Goal: Transaction & Acquisition: Purchase product/service

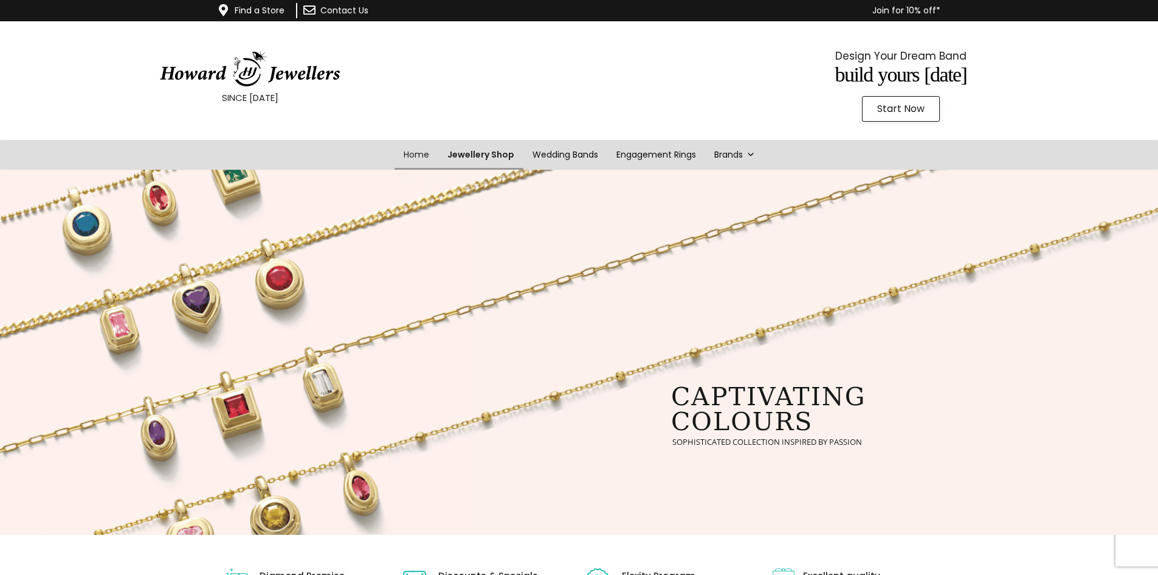
click at [491, 155] on link "Jewellery Shop" at bounding box center [480, 155] width 85 height 30
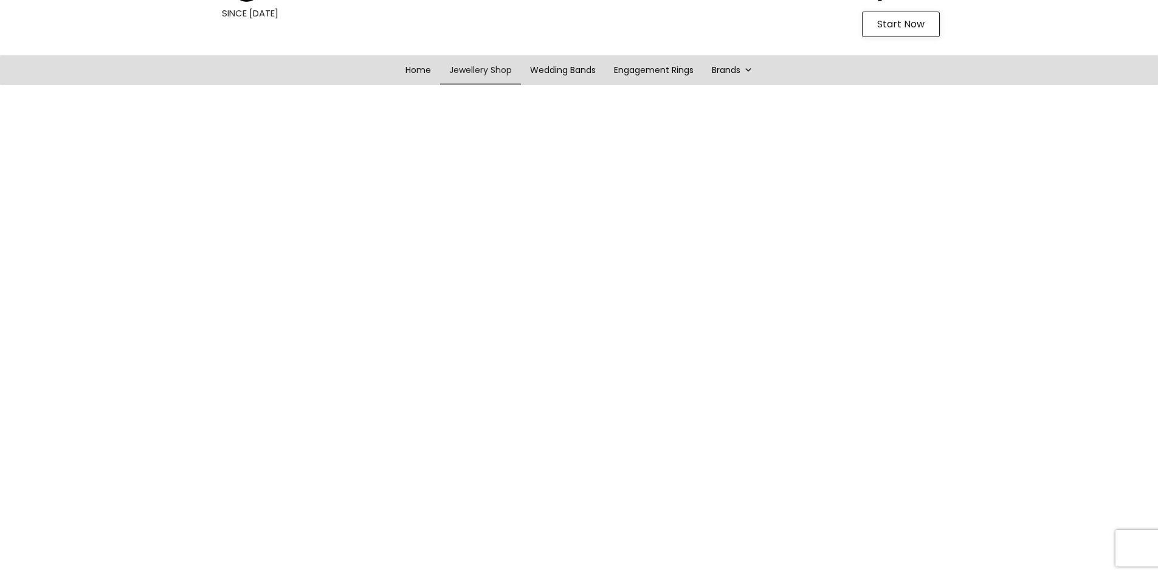
scroll to position [54, 0]
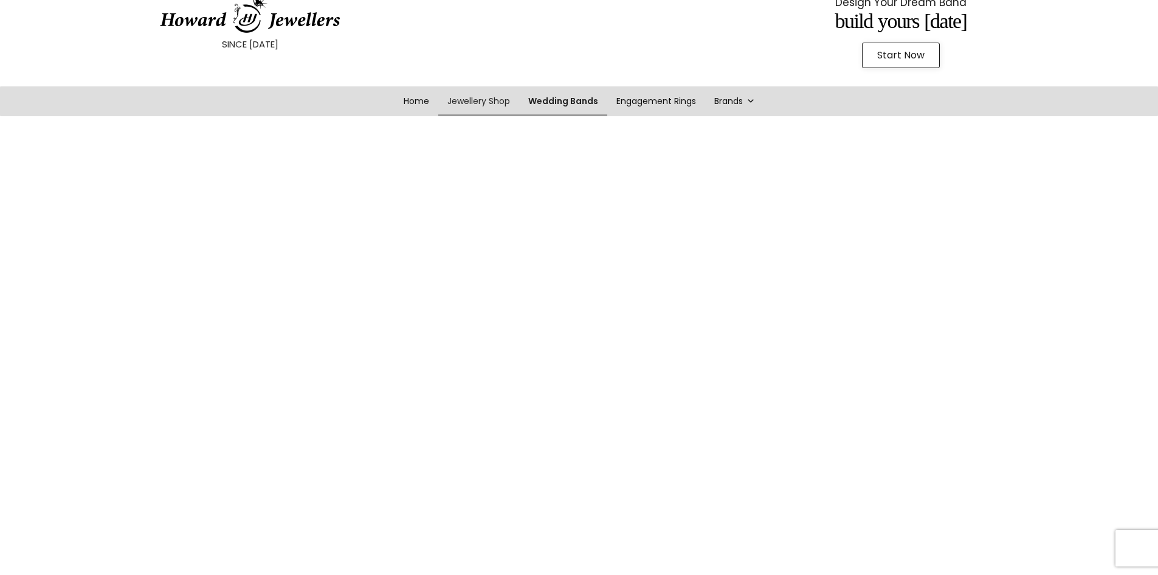
click at [578, 106] on link "Wedding Bands" at bounding box center [563, 101] width 88 height 30
